Goal: Task Accomplishment & Management: Complete application form

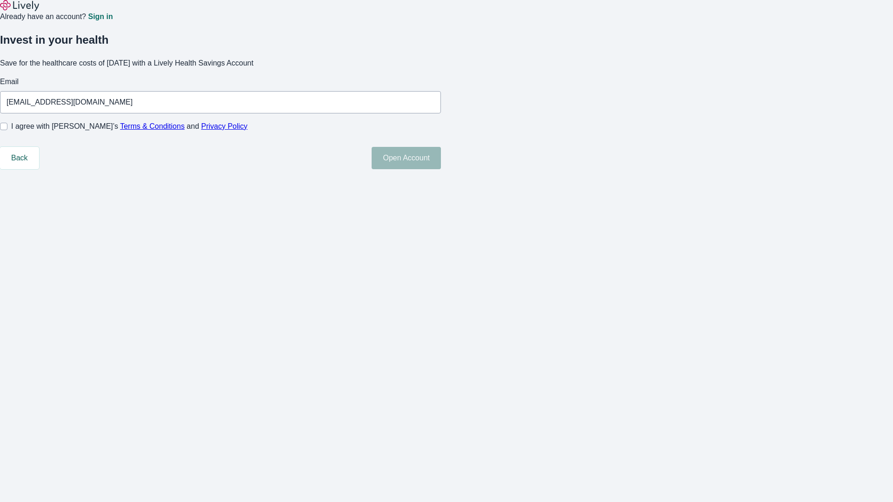
click at [7, 130] on input "I agree with Lively’s Terms & Conditions and Privacy Policy" at bounding box center [3, 126] width 7 height 7
checkbox input "true"
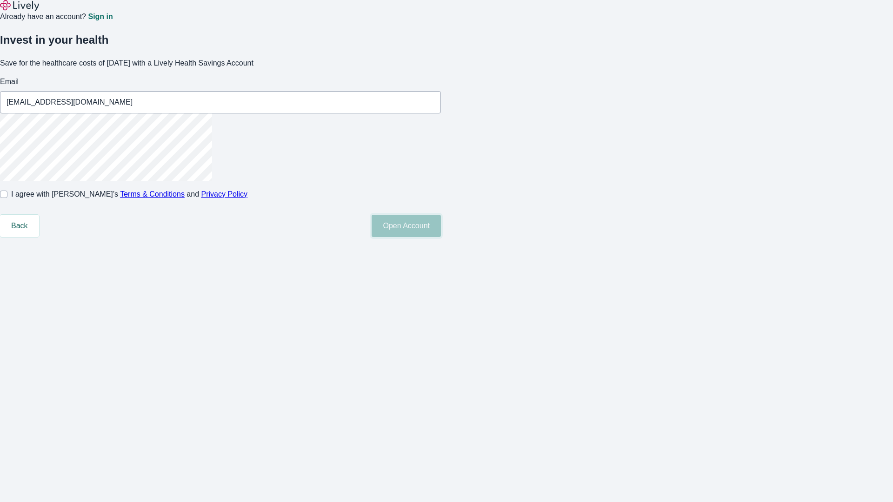
click at [441, 237] on button "Open Account" at bounding box center [406, 226] width 69 height 22
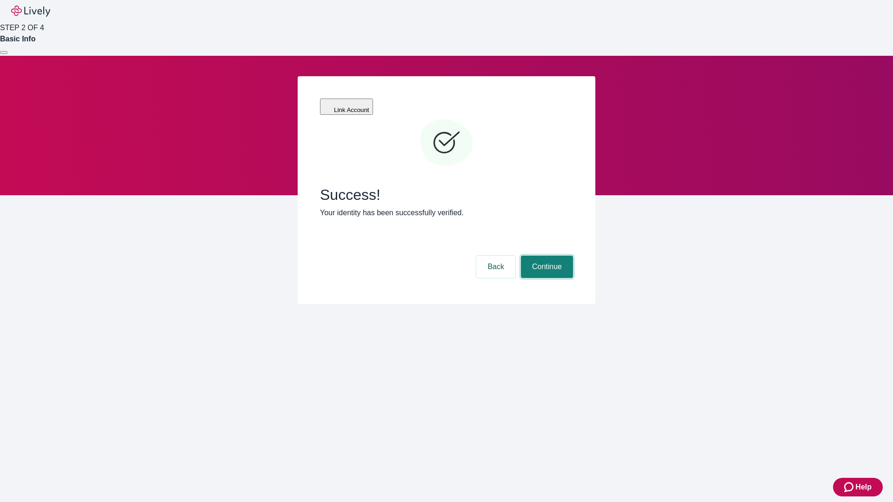
click at [546, 256] on button "Continue" at bounding box center [547, 267] width 52 height 22
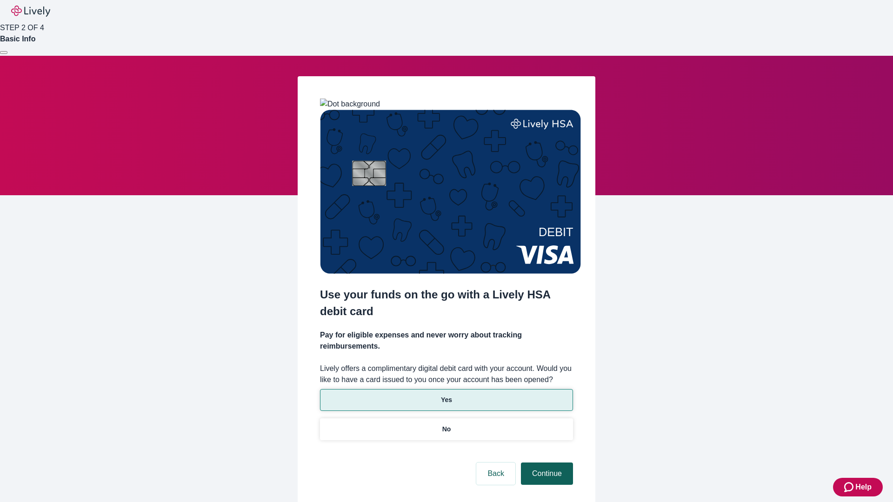
click at [446, 395] on p "Yes" at bounding box center [446, 400] width 11 height 10
click at [546, 463] on button "Continue" at bounding box center [547, 474] width 52 height 22
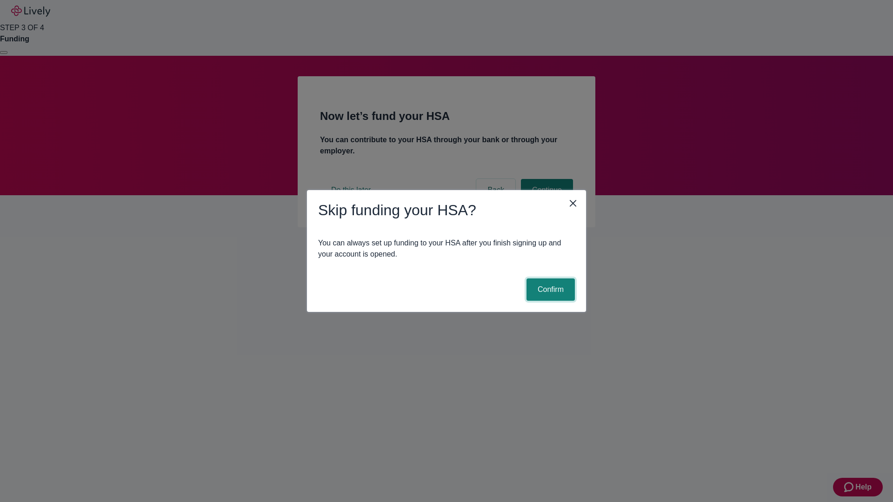
click at [549, 290] on button "Confirm" at bounding box center [551, 290] width 48 height 22
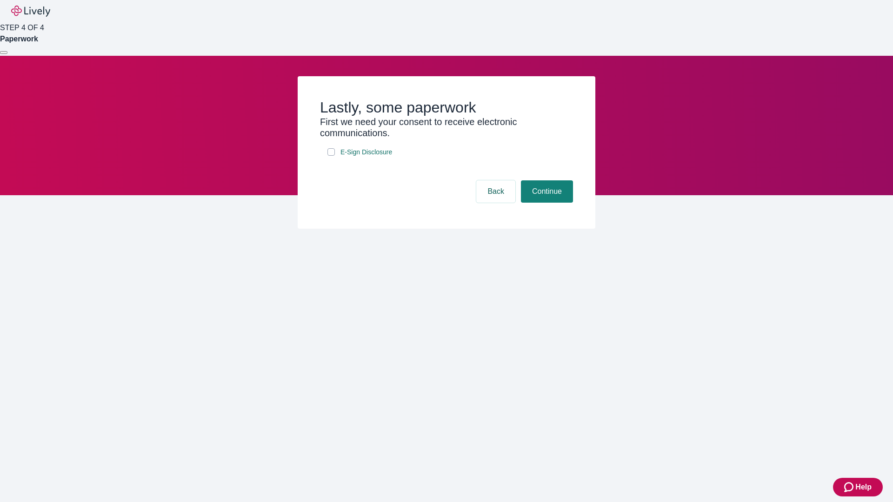
click at [331, 156] on input "E-Sign Disclosure" at bounding box center [331, 151] width 7 height 7
checkbox input "true"
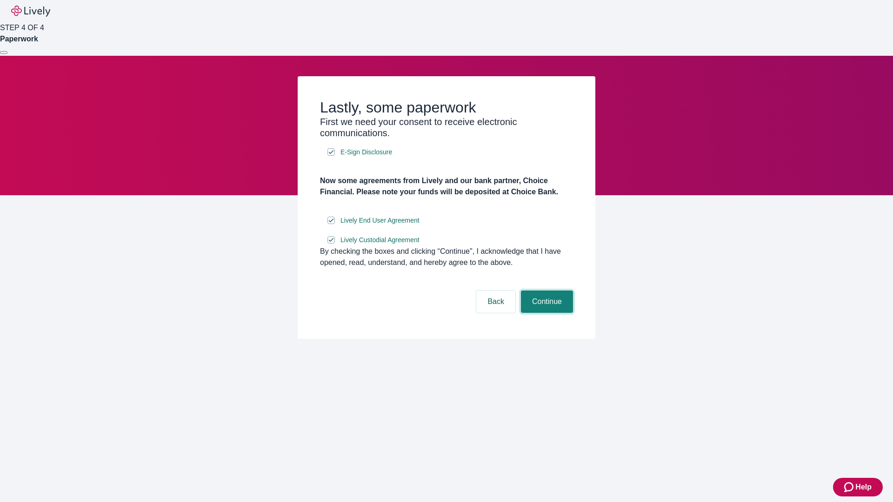
click at [546, 313] on button "Continue" at bounding box center [547, 302] width 52 height 22
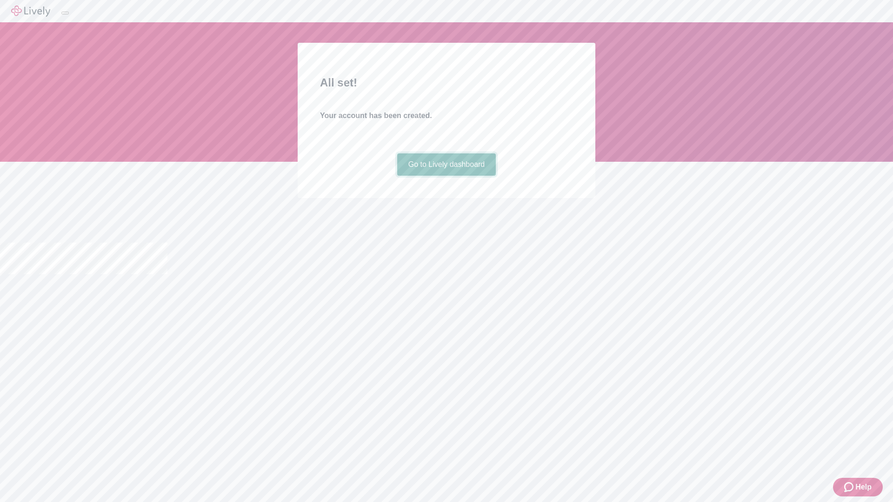
click at [446, 176] on link "Go to Lively dashboard" at bounding box center [446, 165] width 99 height 22
